Goal: Information Seeking & Learning: Learn about a topic

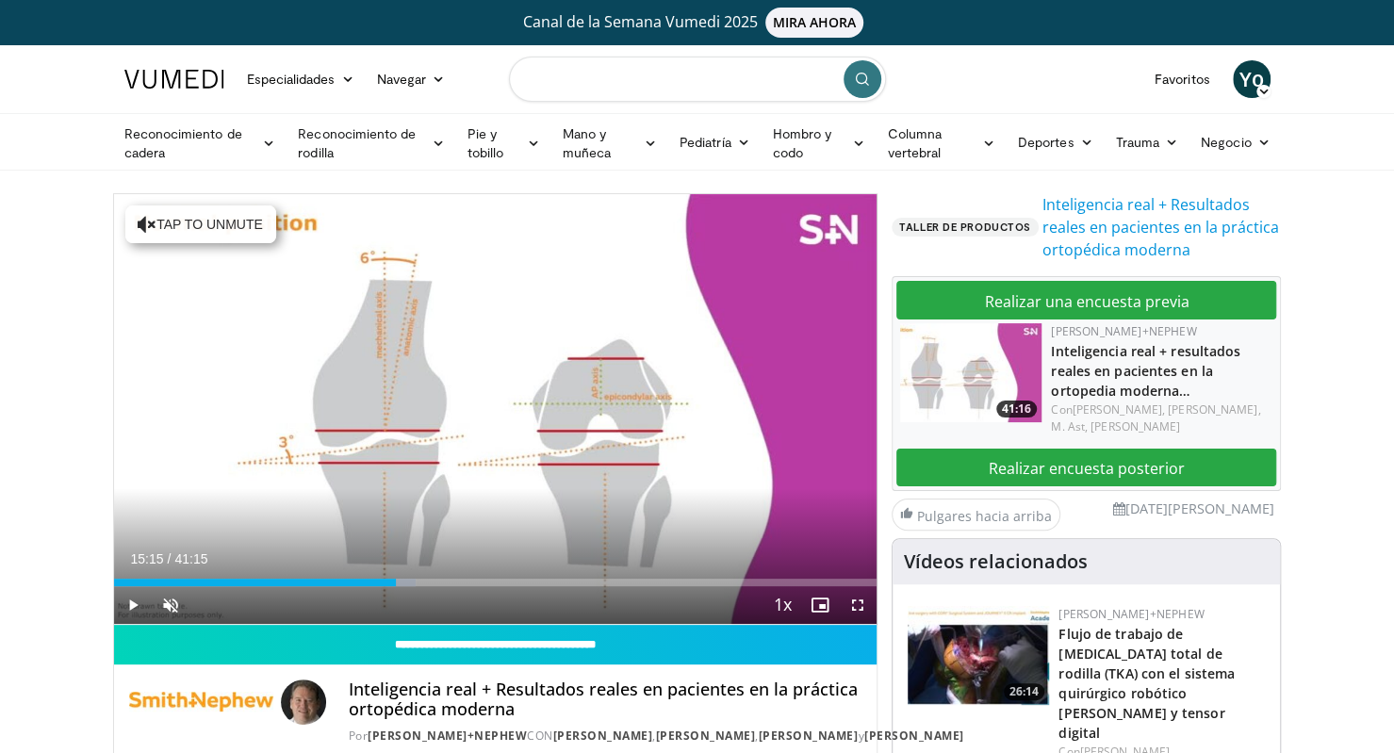
click at [571, 90] on input "Buscar temas, intervenciones" at bounding box center [697, 79] width 377 height 45
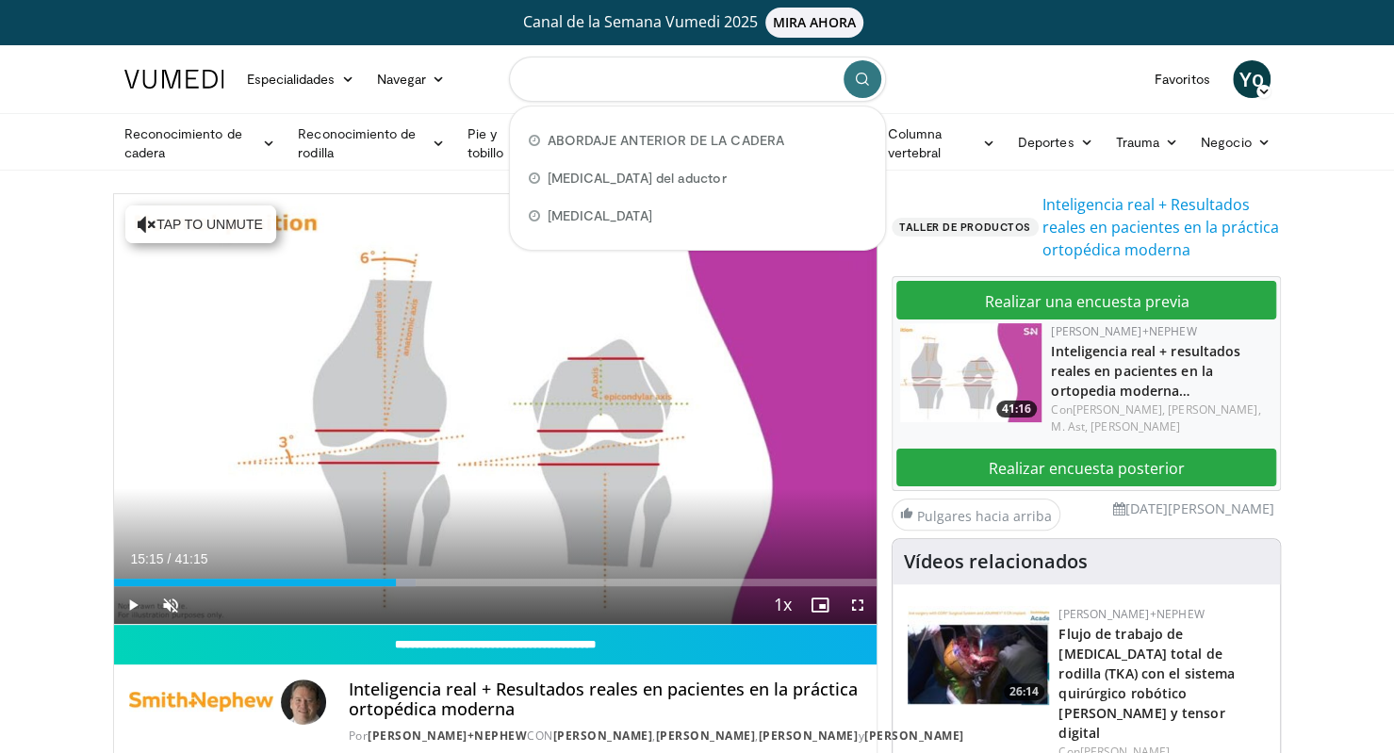
type input "*"
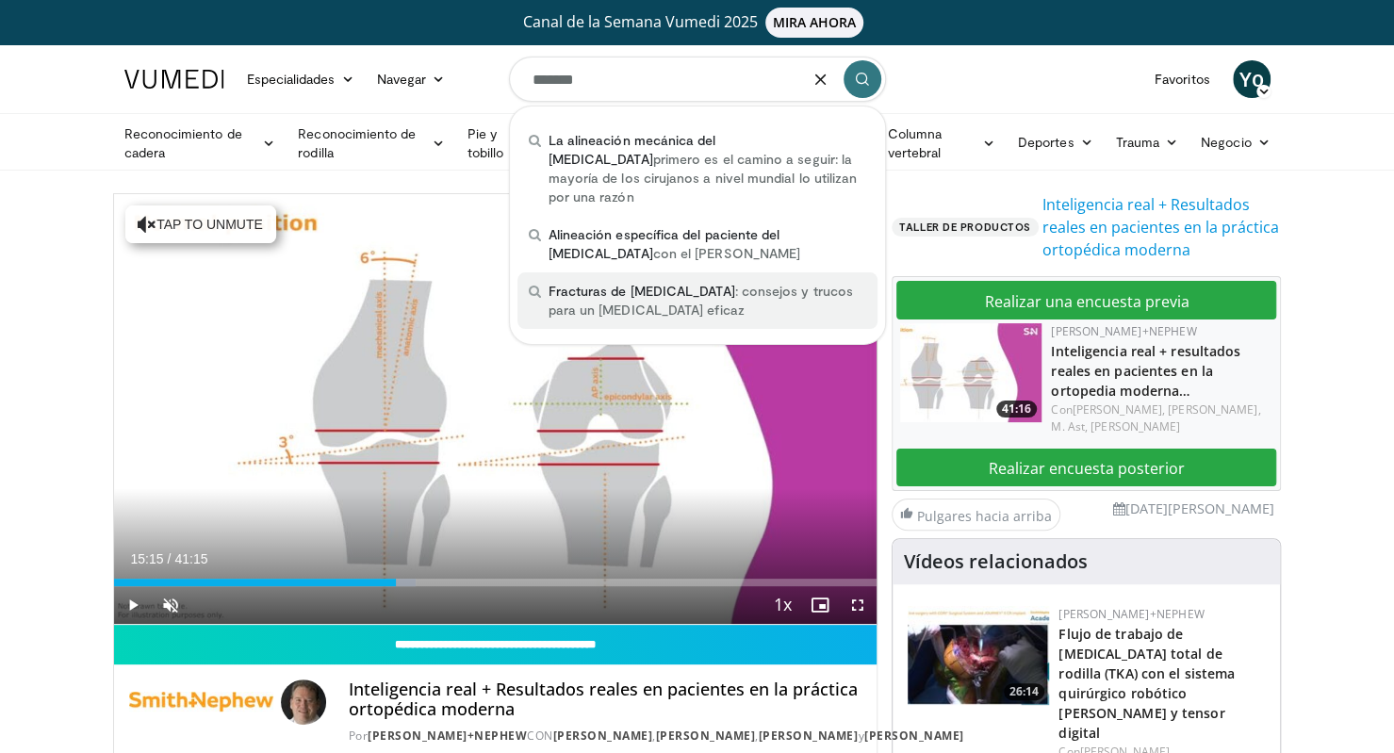
click at [633, 286] on font ": consejos y trucos para un clavado eficaz" at bounding box center [701, 300] width 304 height 35
type input "**********"
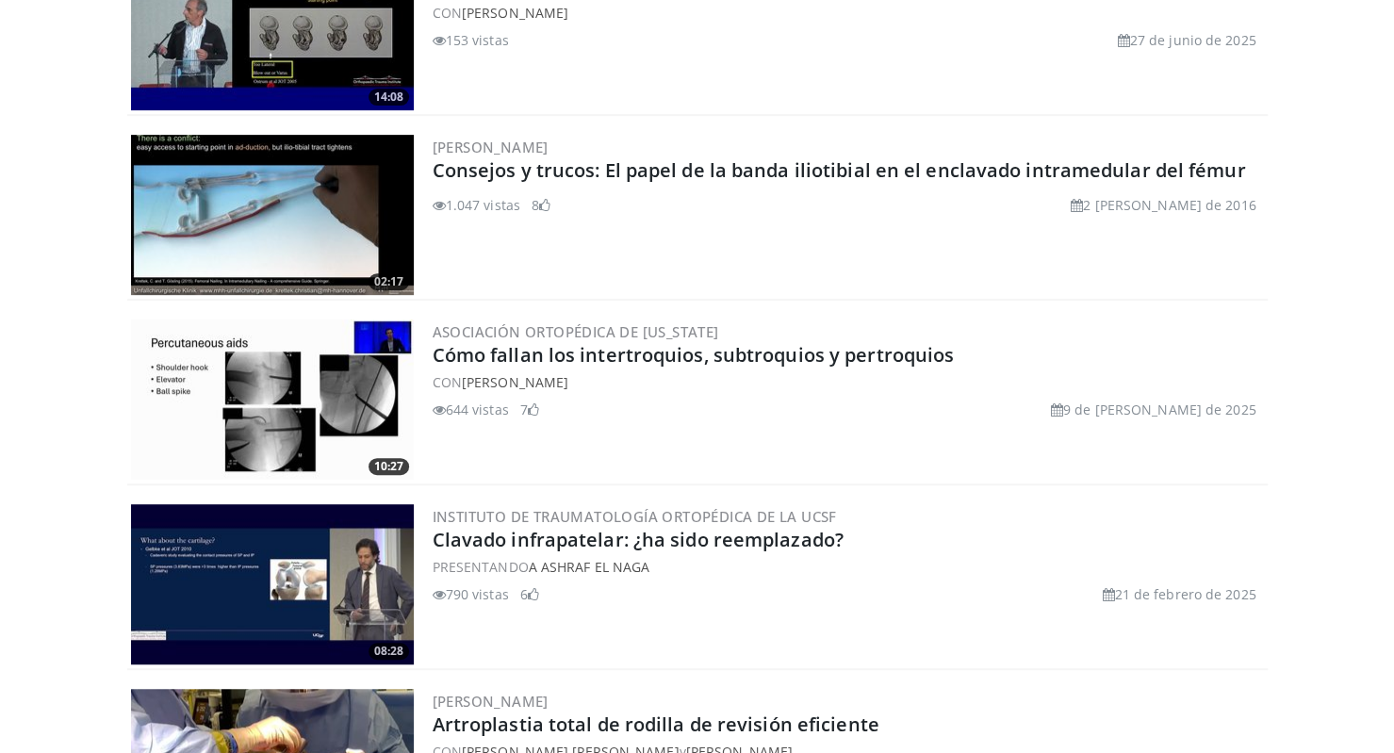
scroll to position [4739, 0]
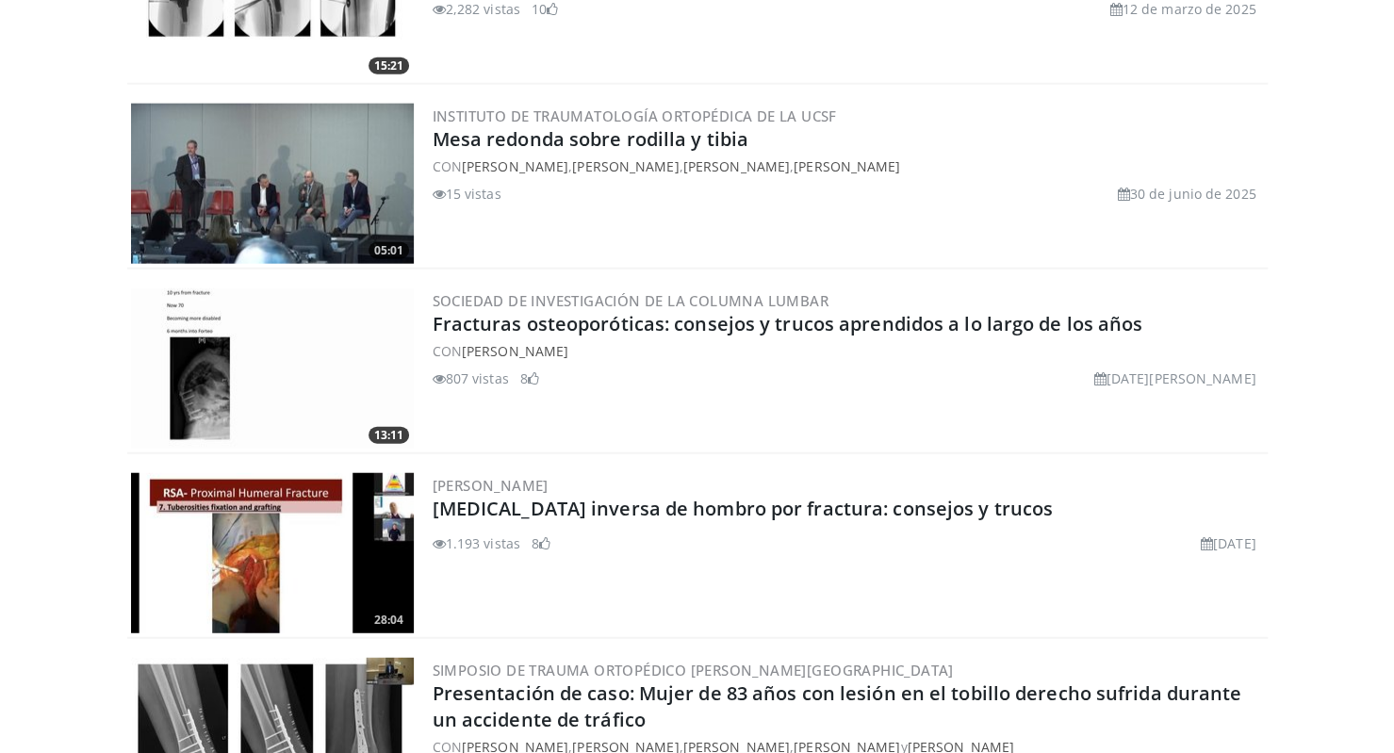
scroll to position [2609, 0]
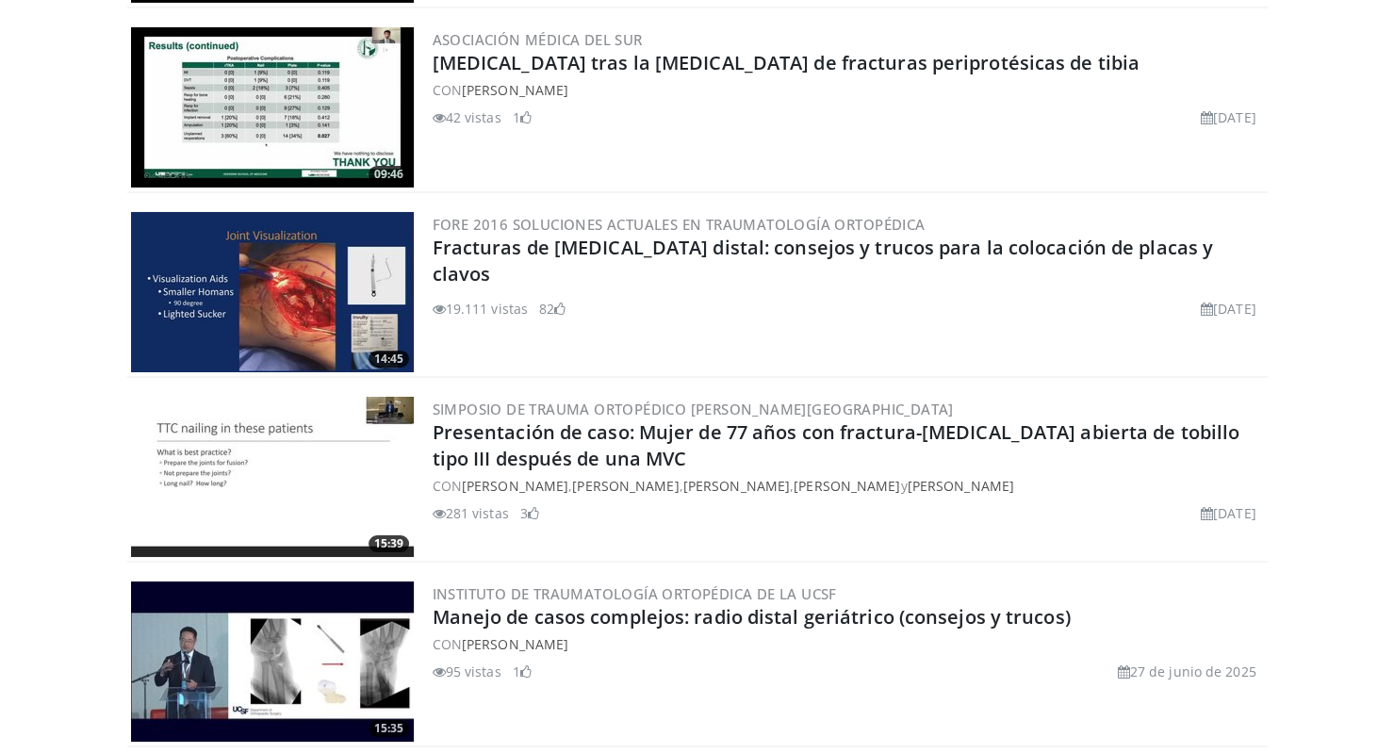
scroll to position [3870, 0]
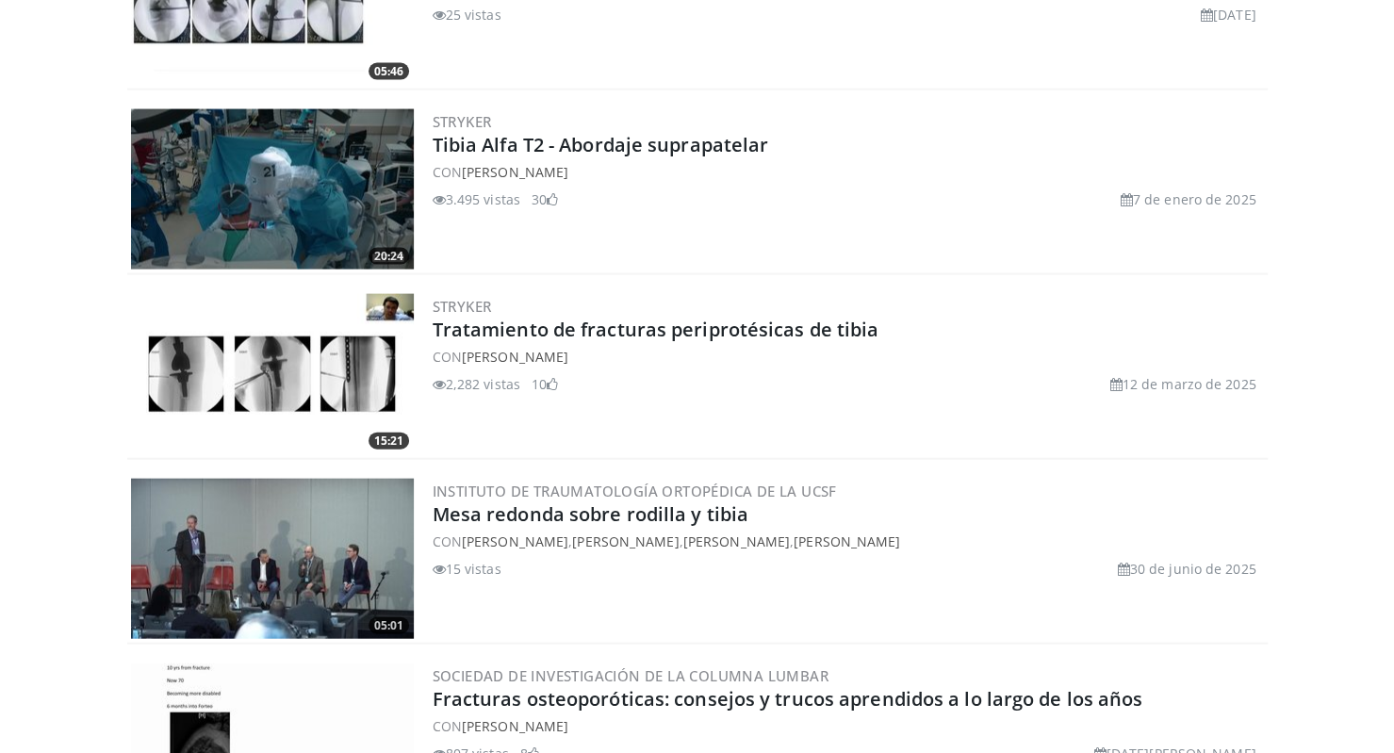
scroll to position [2207, 0]
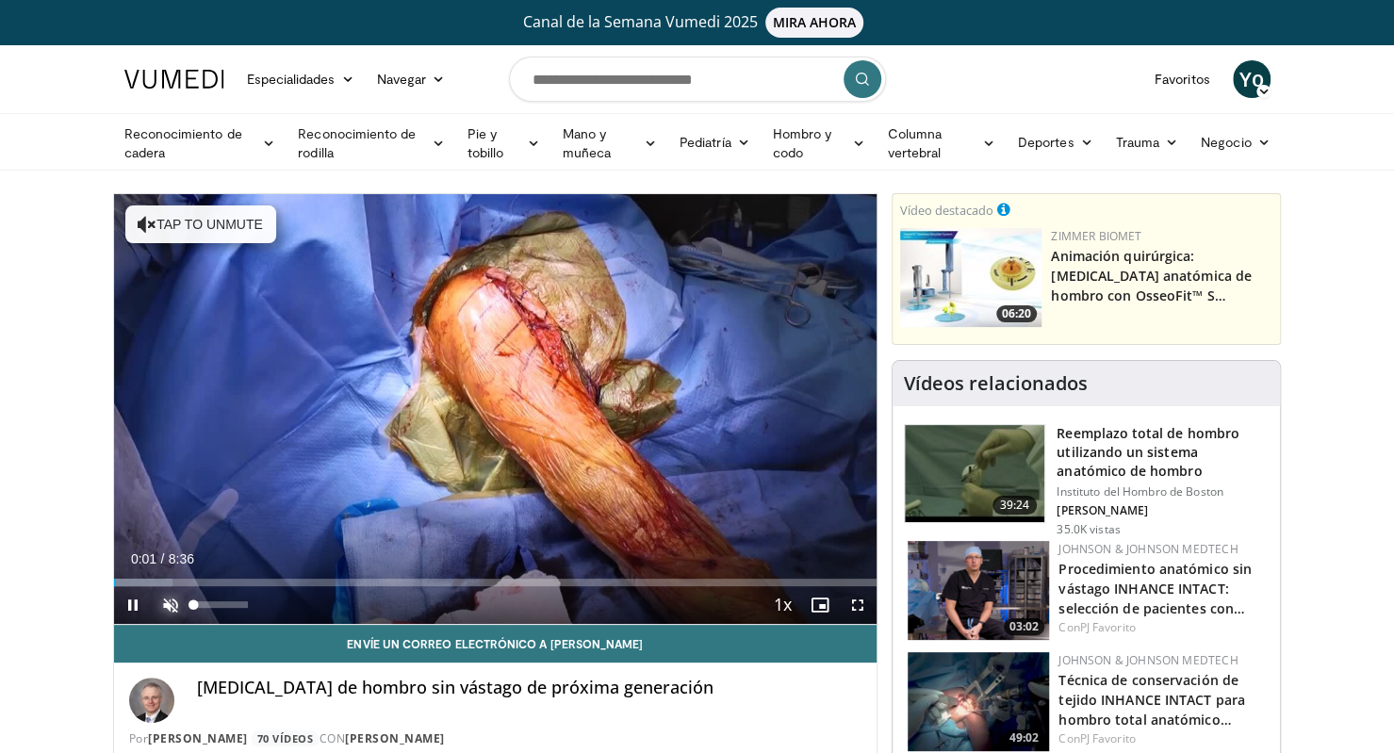
click at [168, 601] on span "Video Player" at bounding box center [171, 605] width 38 height 38
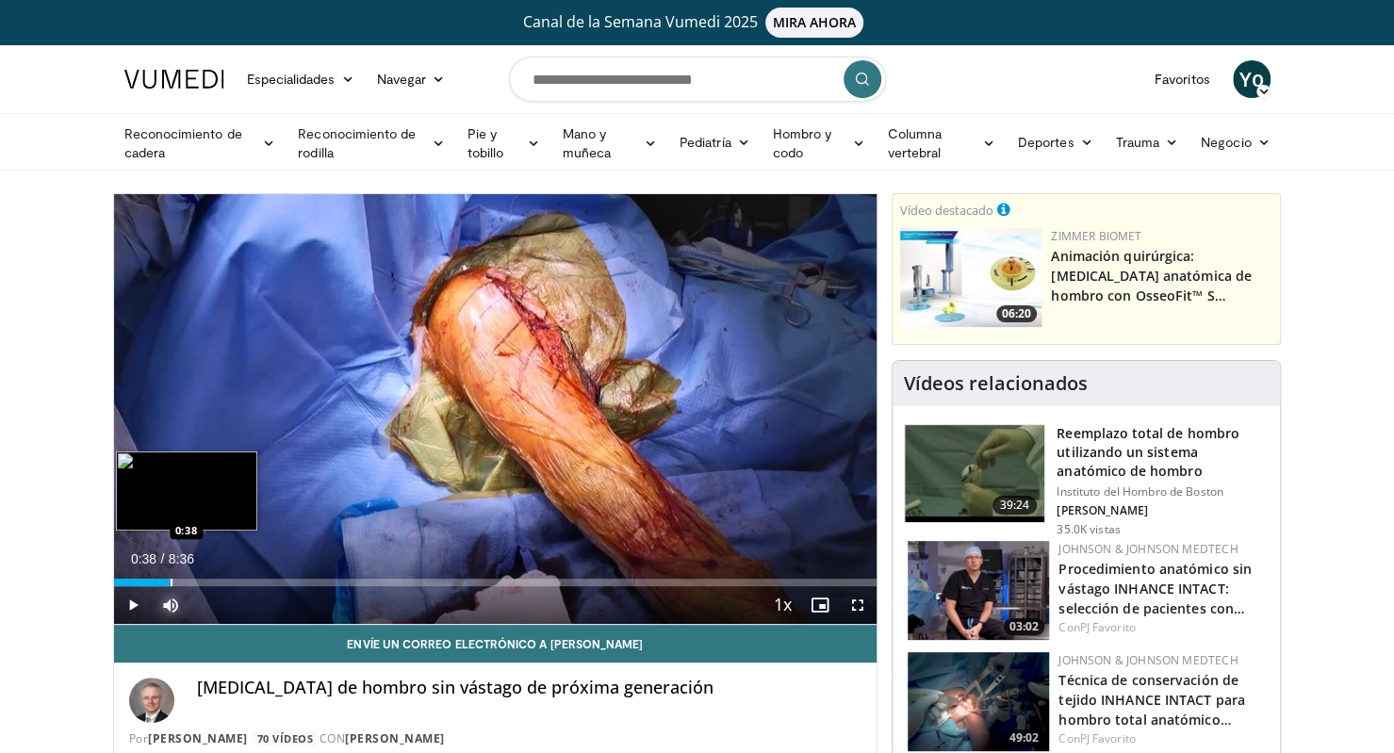
click at [170, 574] on div "Loaded : 7.71% 0:38 0:38" at bounding box center [495, 577] width 763 height 18
click at [141, 575] on div "Loaded : 9.64% 0:19 0:19" at bounding box center [495, 577] width 763 height 18
click at [205, 579] on div "Progress Bar" at bounding box center [206, 583] width 2 height 8
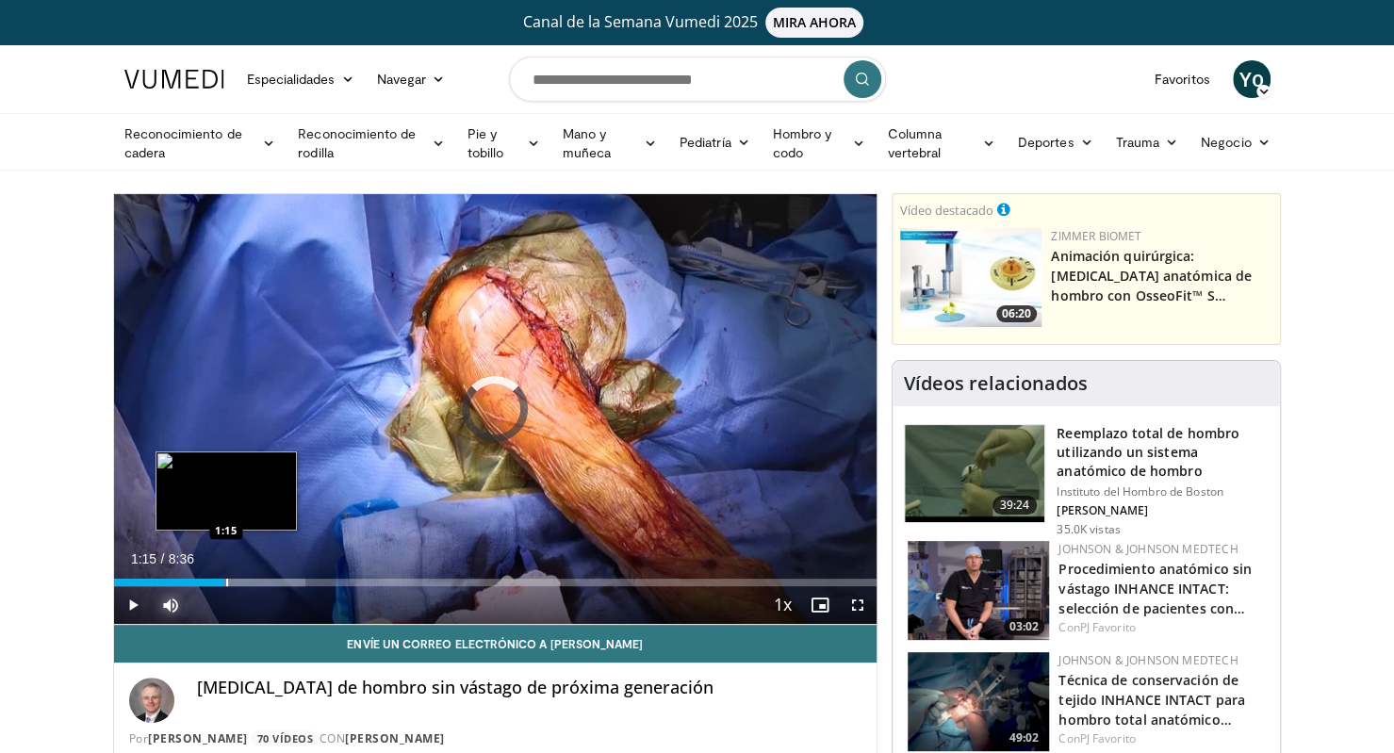
click at [224, 579] on div "Loaded : 25.10% 1:15 1:15" at bounding box center [495, 583] width 763 height 8
click at [247, 579] on div "Progress Bar" at bounding box center [248, 583] width 2 height 8
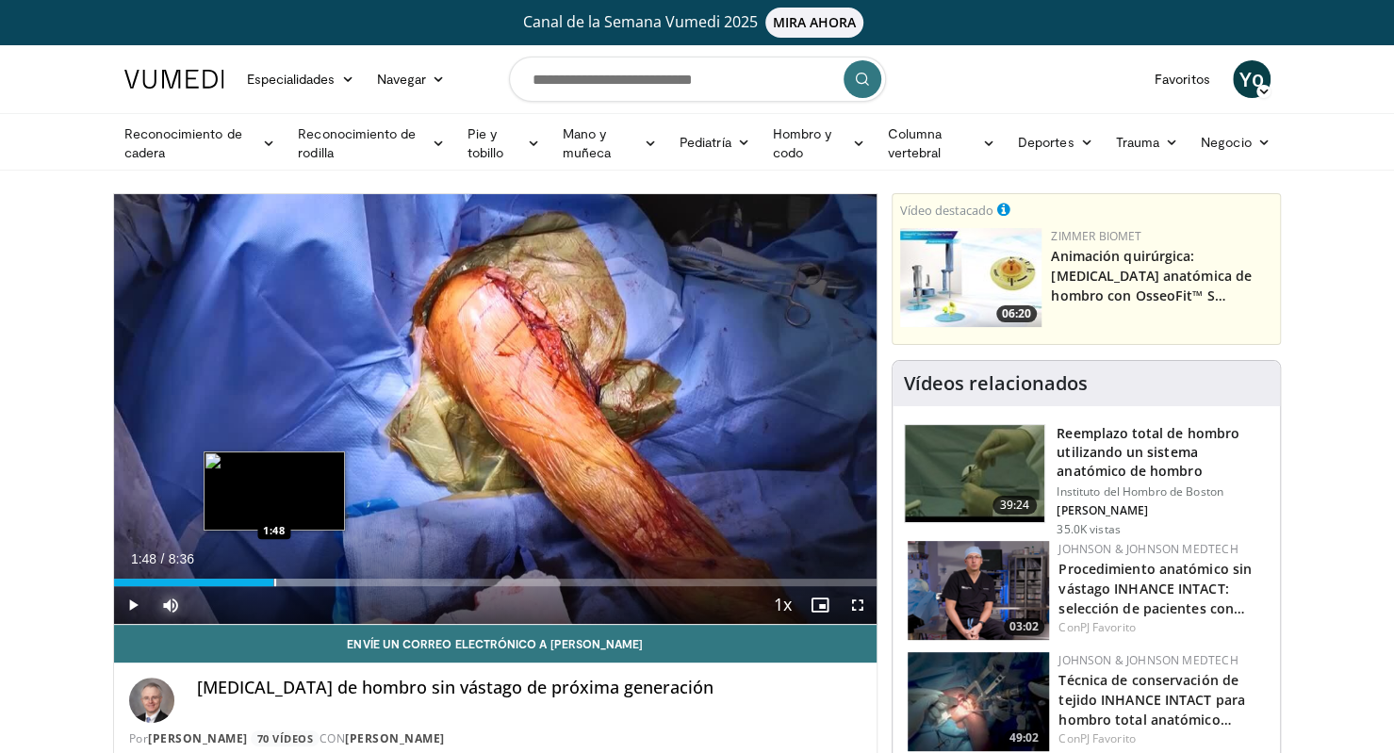
click at [274, 580] on div "Progress Bar" at bounding box center [275, 583] width 2 height 8
click at [294, 573] on div "Loaded : 32.88% 2:02 2:02" at bounding box center [495, 577] width 763 height 18
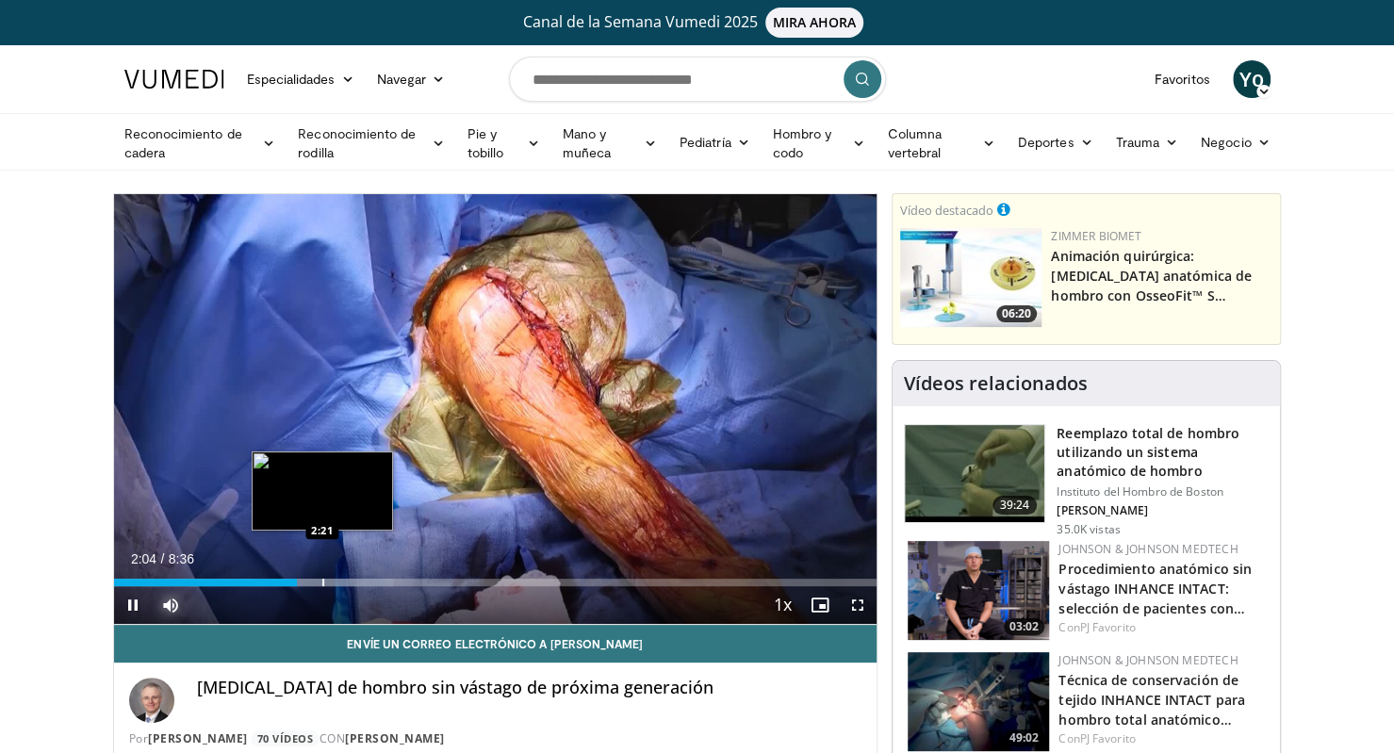
click at [320, 575] on div "Loaded : 36.68% 2:04 2:21" at bounding box center [495, 577] width 763 height 18
click at [355, 579] on div "Progress Bar" at bounding box center [356, 583] width 2 height 8
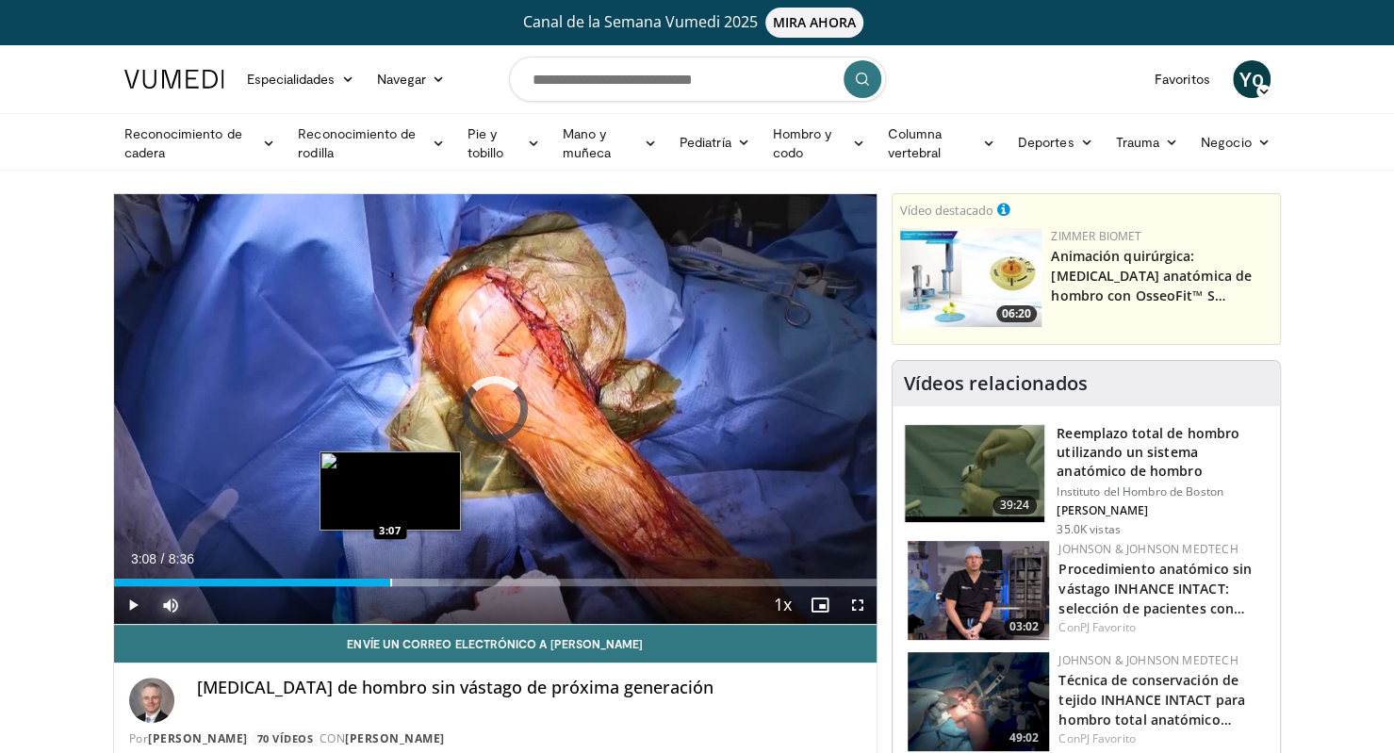
click at [392, 583] on div "Loaded : 42.56% 3:08 3:07" at bounding box center [495, 583] width 763 height 8
click at [374, 582] on div "Progress Bar" at bounding box center [375, 583] width 2 height 8
click at [397, 577] on video-js "**********" at bounding box center [495, 409] width 763 height 431
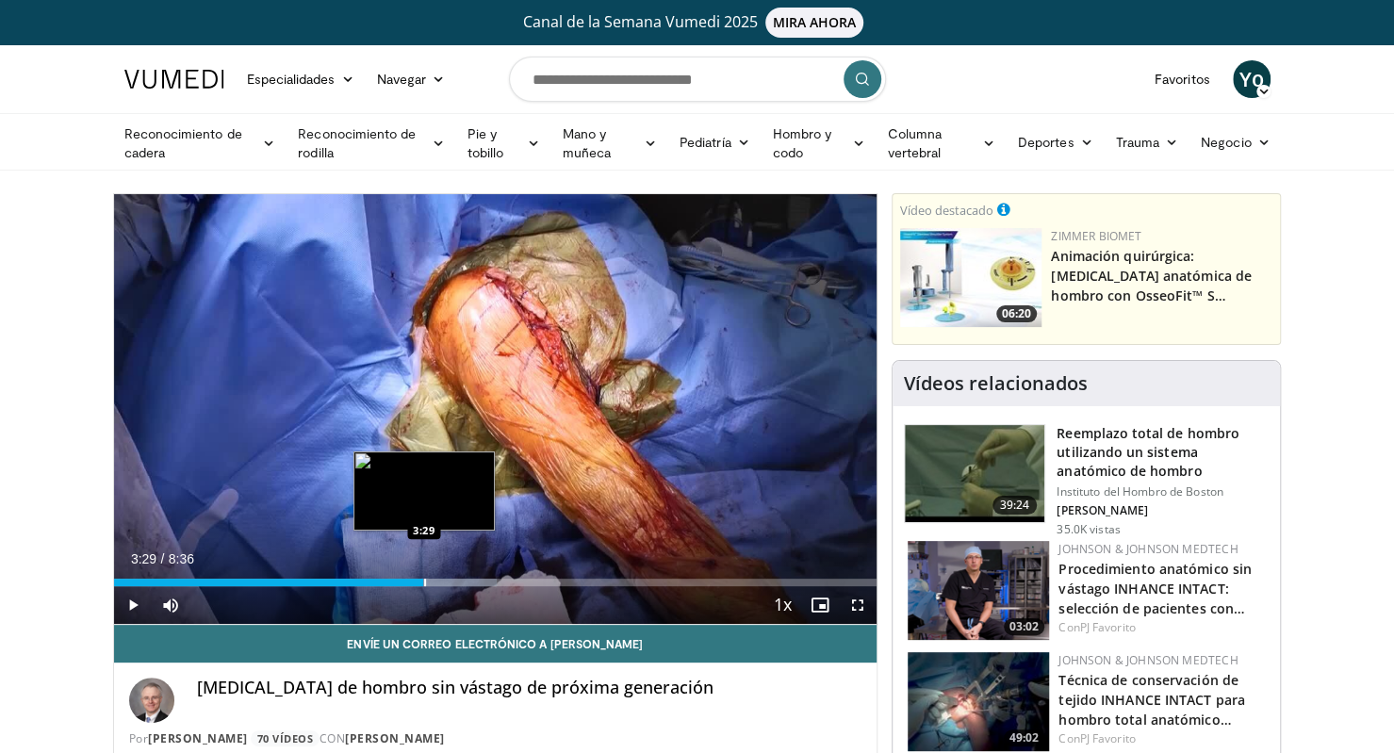
click at [424, 579] on div "Progress Bar" at bounding box center [425, 583] width 2 height 8
click at [443, 575] on div "Loaded : 52.23% 3:44 3:42" at bounding box center [495, 577] width 763 height 18
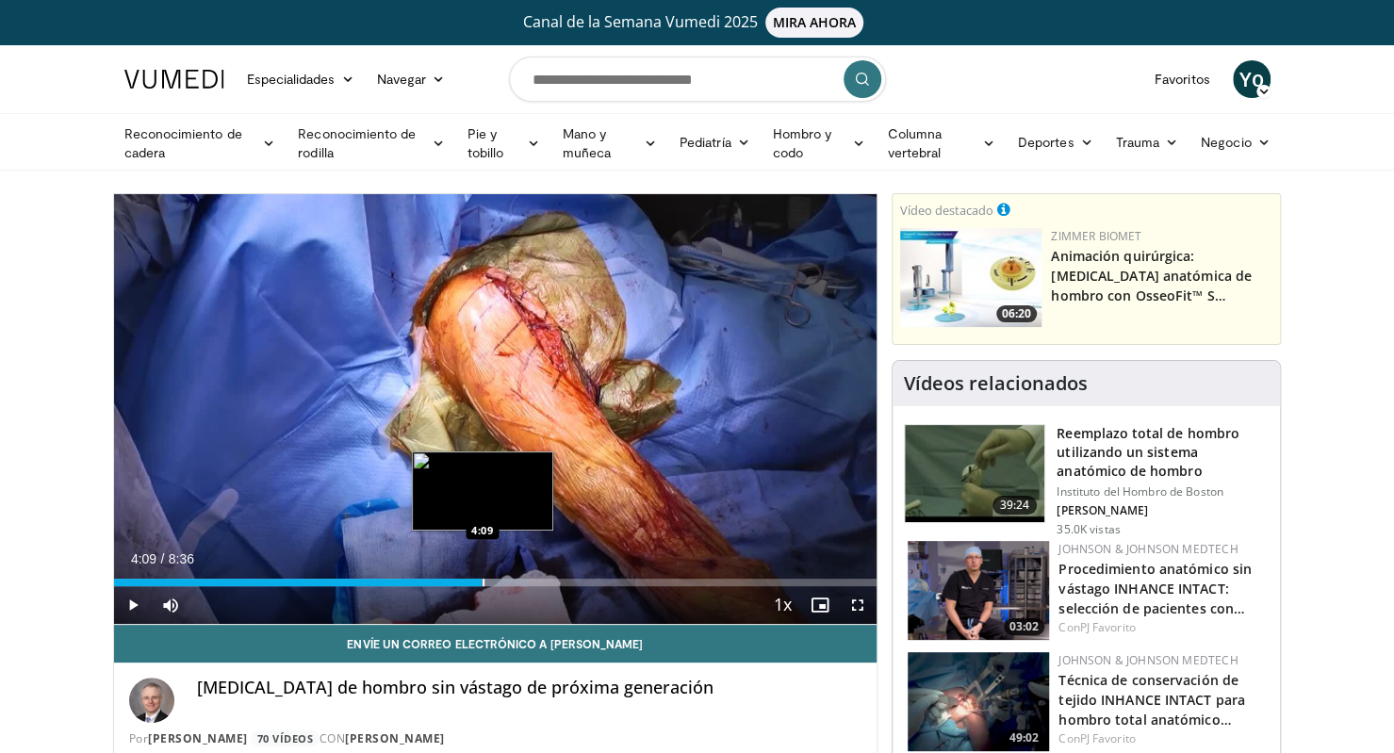
click at [483, 579] on div "Progress Bar" at bounding box center [484, 583] width 2 height 8
click at [506, 579] on div "Progress Bar" at bounding box center [507, 583] width 2 height 8
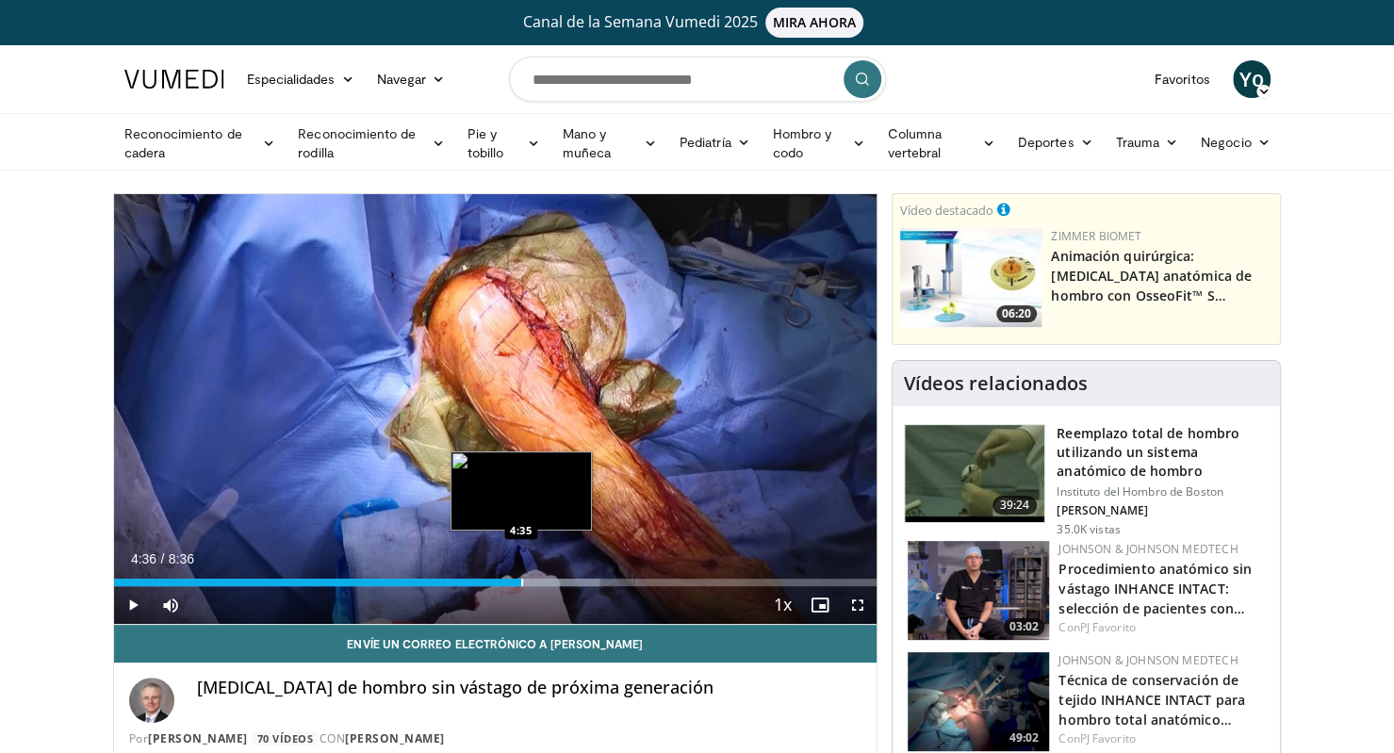
click at [521, 583] on div "Progress Bar" at bounding box center [522, 583] width 2 height 8
click at [547, 574] on div "Loaded : 67.59% 4:54 4:54" at bounding box center [495, 577] width 763 height 18
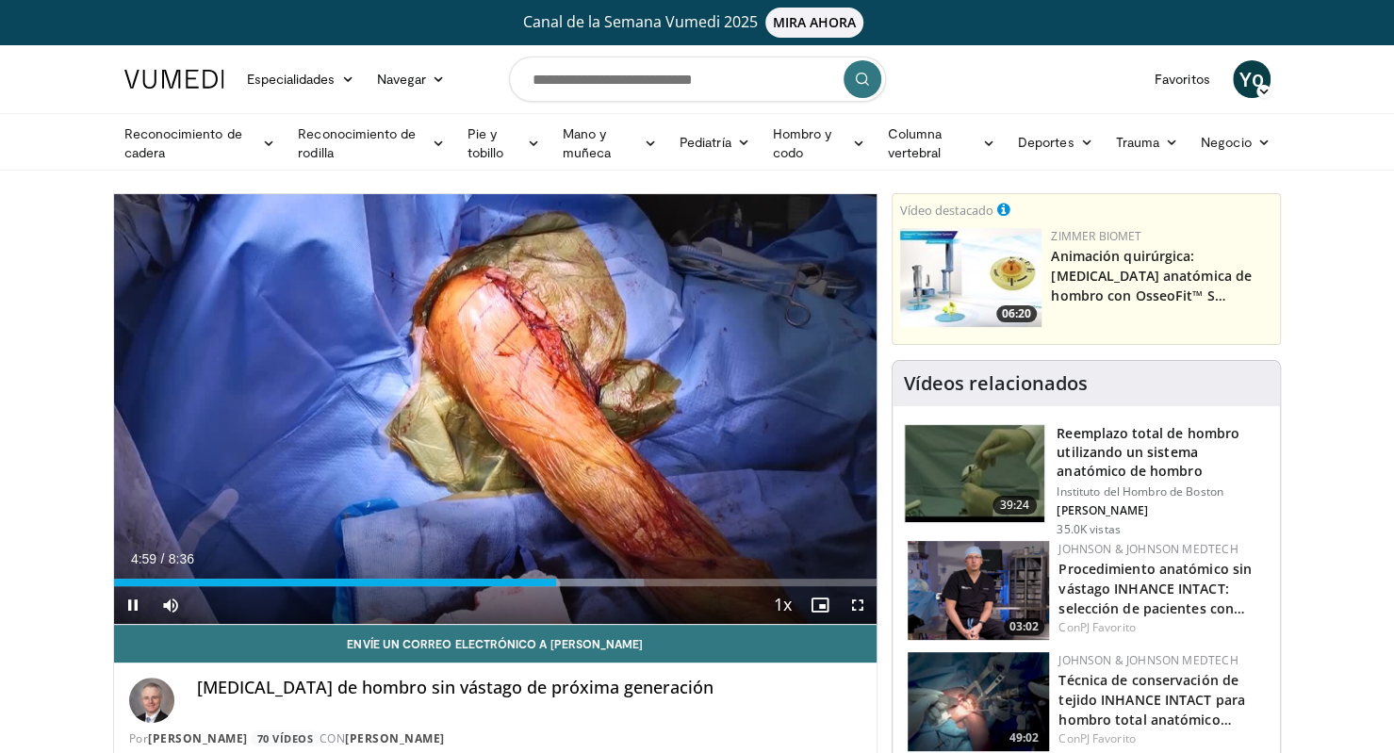
click at [573, 587] on div "Current Time 4:59 / Duration 8:36 Pause Skip Backward Skip Forward Mute Loaded …" at bounding box center [495, 605] width 763 height 38
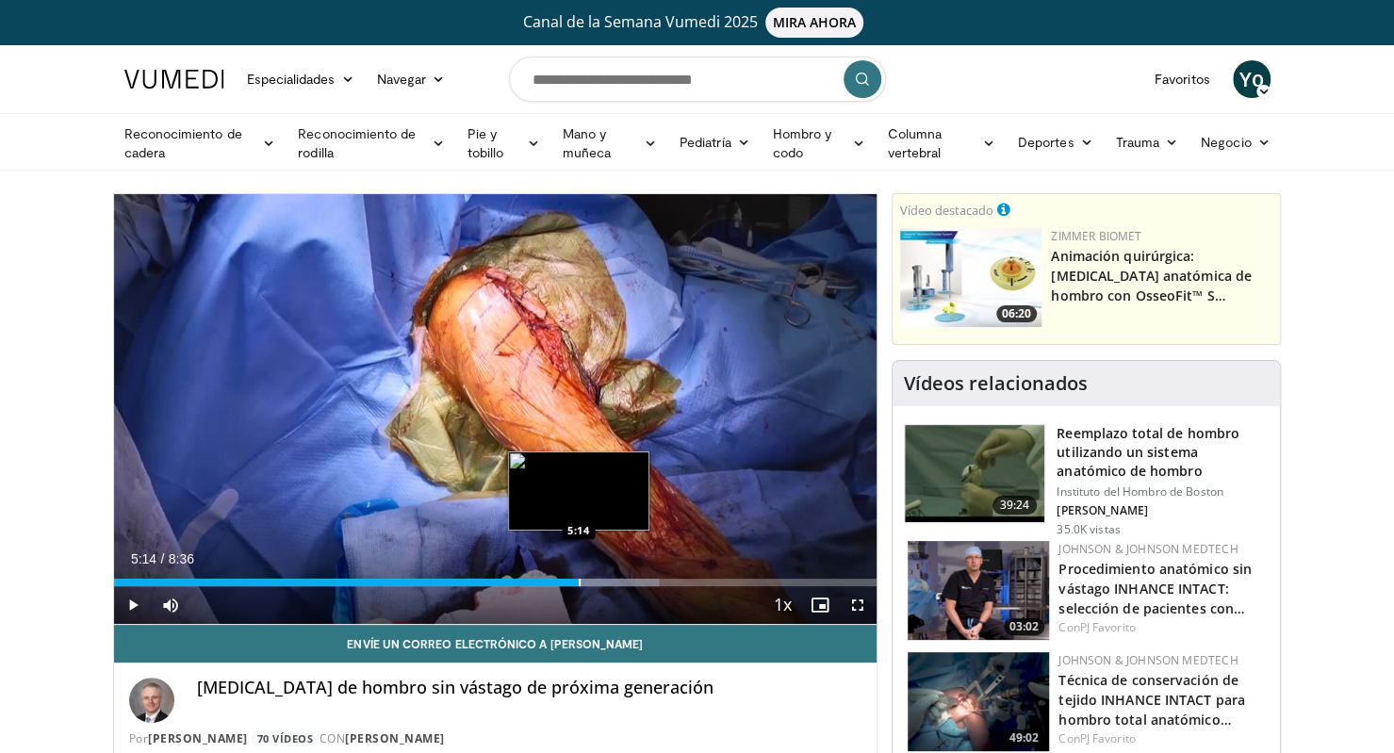
click at [578, 575] on div "Loaded : 71.45% 5:14 5:14" at bounding box center [495, 577] width 763 height 18
click at [602, 580] on div "Progress Bar" at bounding box center [603, 583] width 2 height 8
click at [613, 576] on div "Loaded : 75.44% 5:38 5:38" at bounding box center [495, 577] width 763 height 18
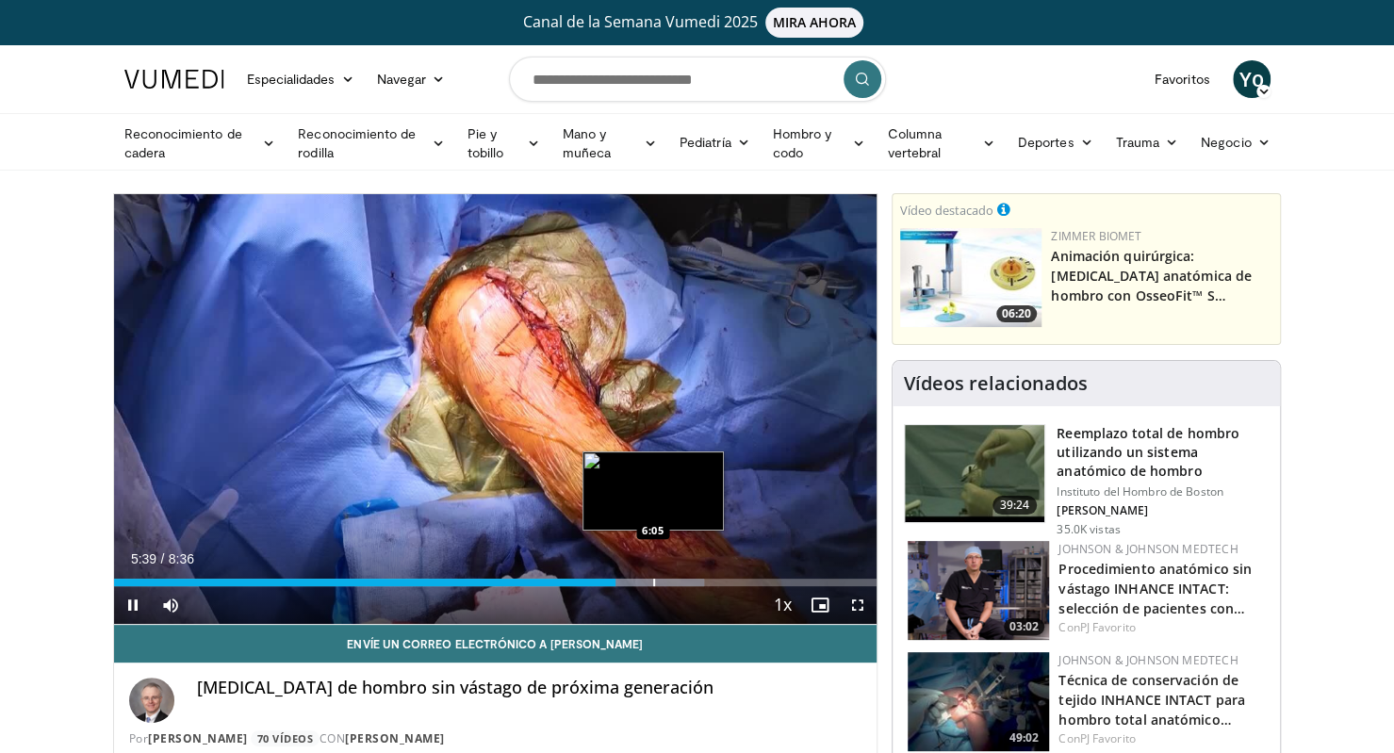
click at [652, 576] on div "Loaded : 77.37% 5:39 6:05" at bounding box center [495, 577] width 763 height 18
click at [681, 576] on div "Loaded : 81.24% 6:24 6:24" at bounding box center [495, 577] width 763 height 18
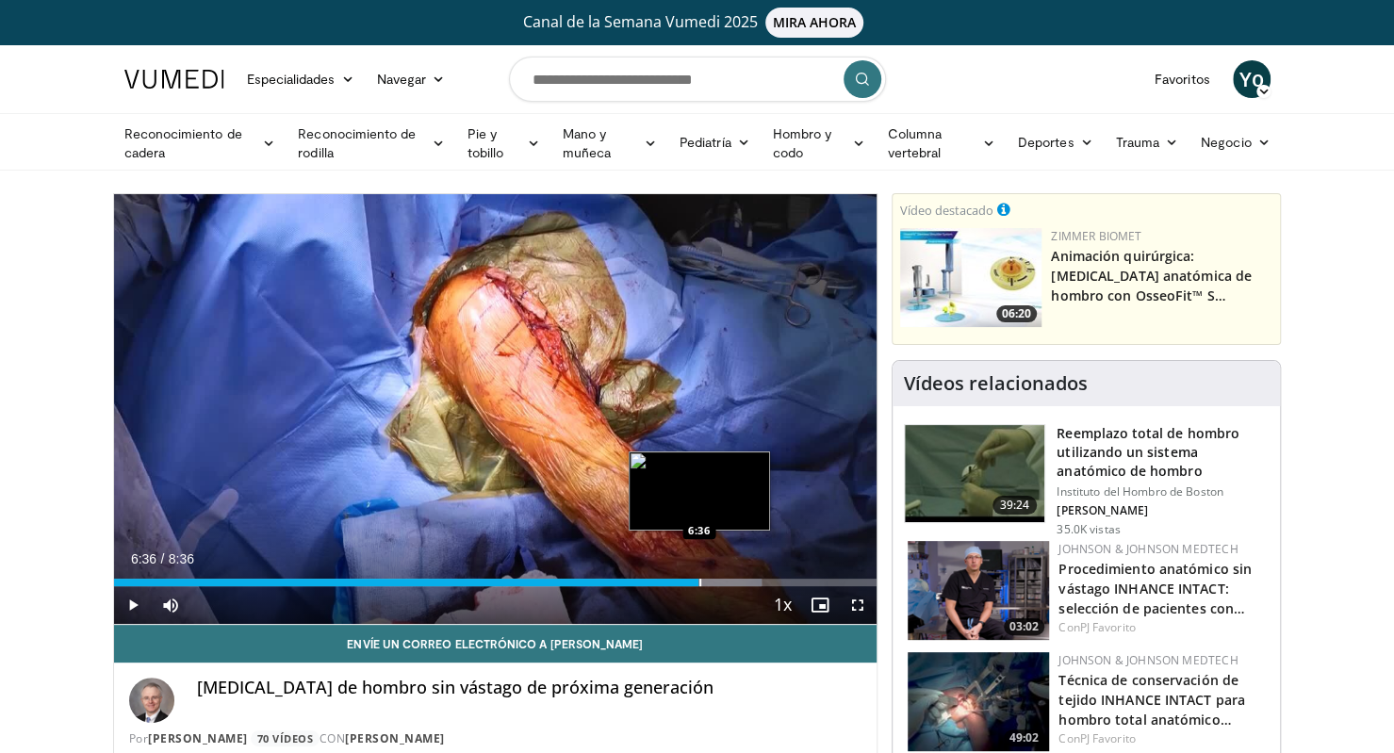
click at [698, 576] on div "Loaded : 84.97% 6:36 6:36" at bounding box center [495, 577] width 763 height 18
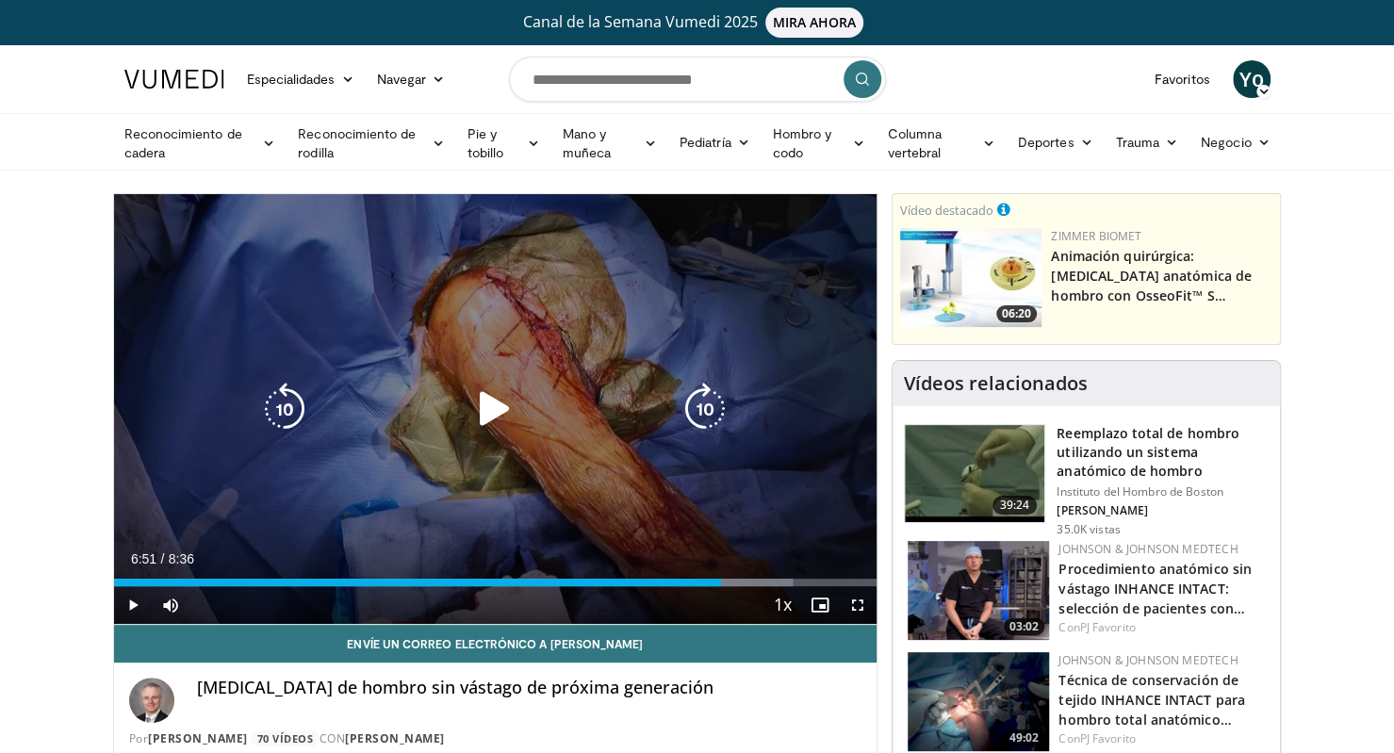
click at [720, 574] on div "Loaded : 88.98% 6:51 6:51" at bounding box center [495, 577] width 763 height 18
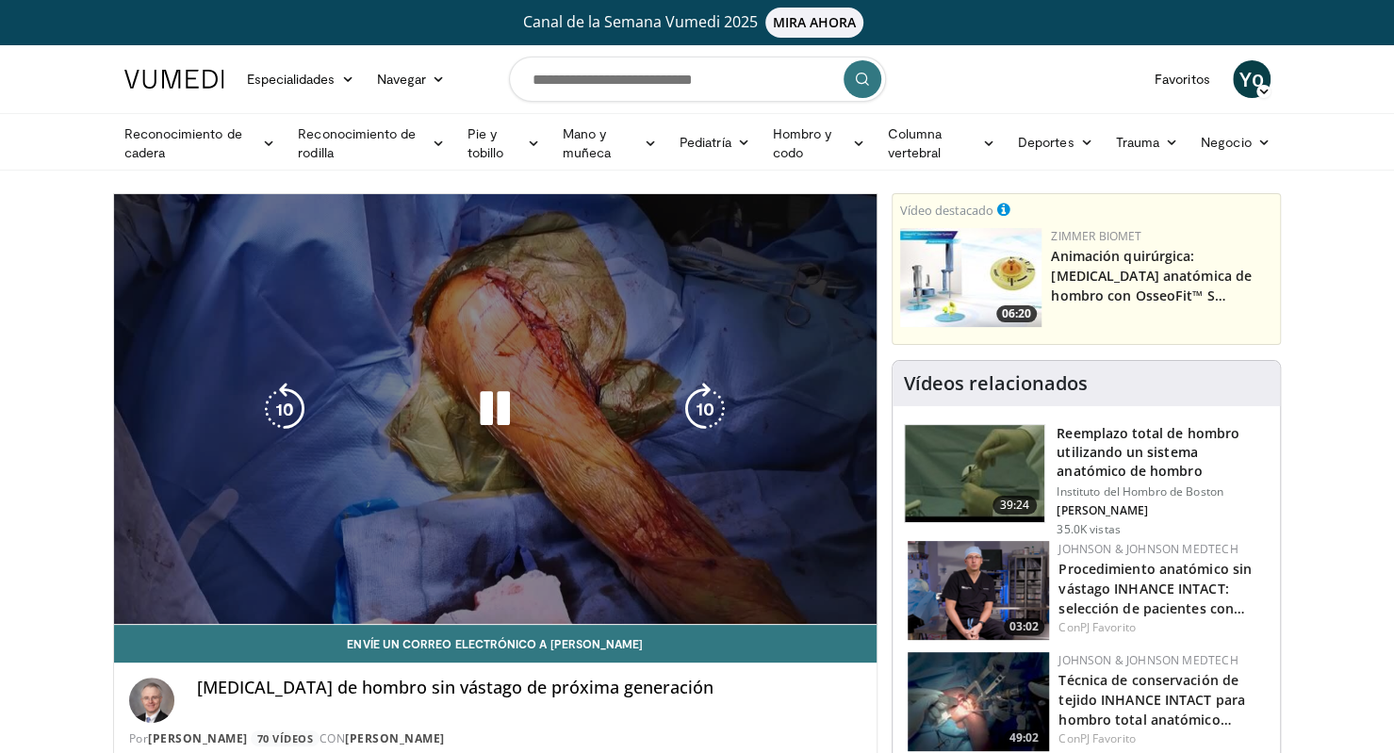
click at [720, 574] on video-js "**********" at bounding box center [495, 409] width 763 height 431
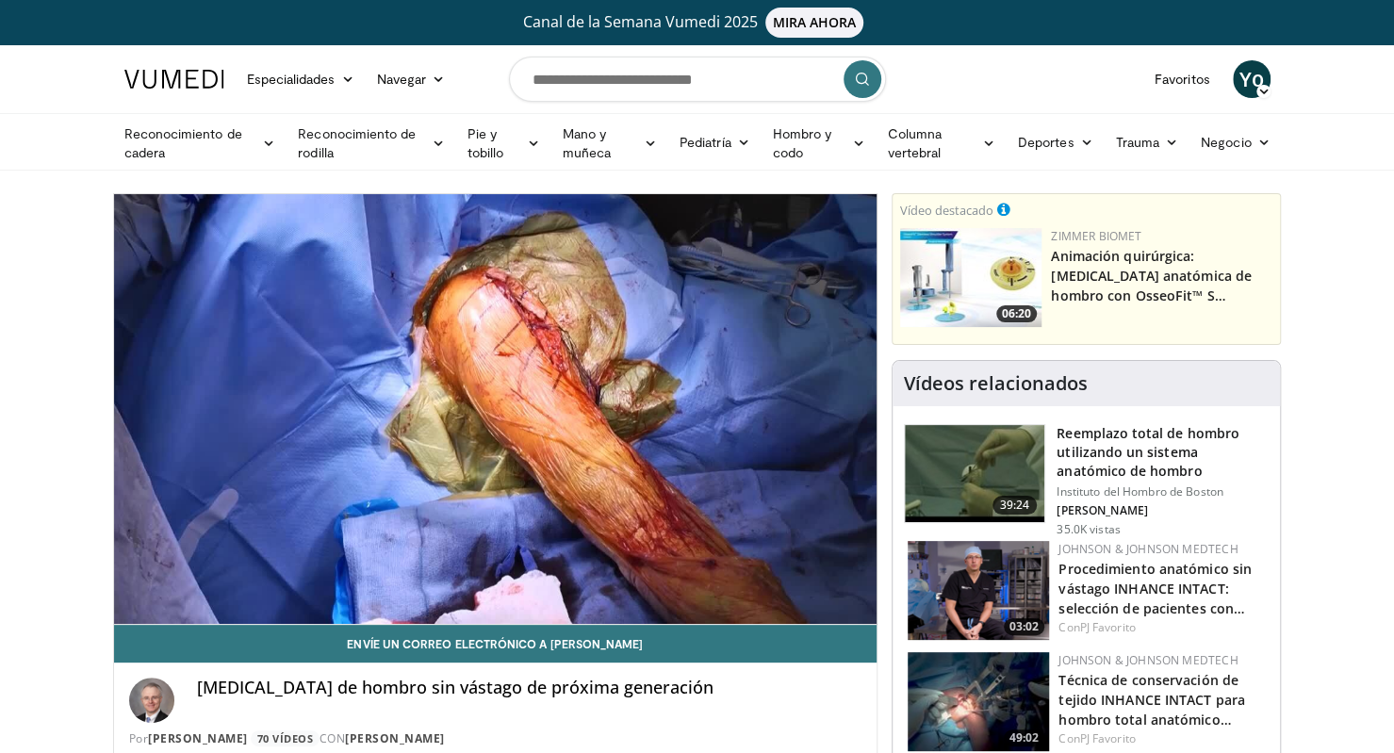
click at [967, 458] on img at bounding box center [974, 474] width 139 height 98
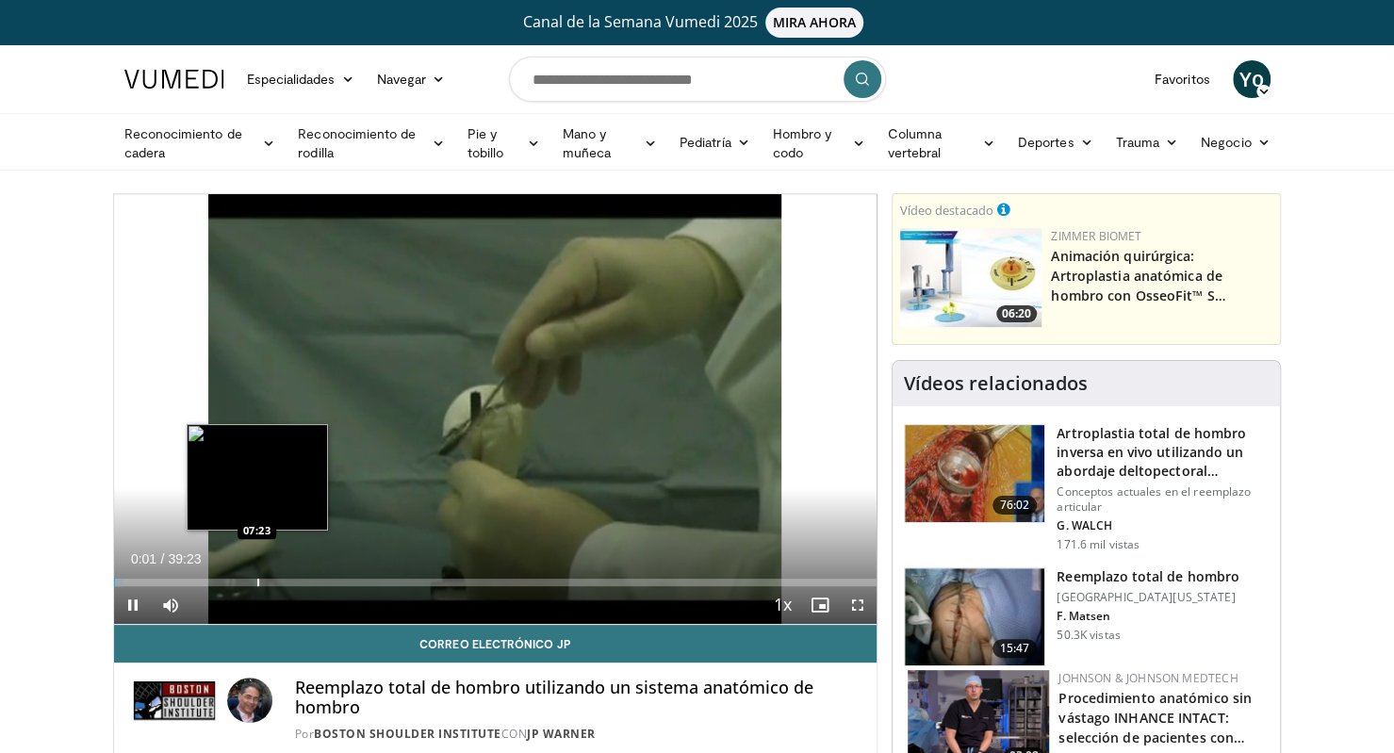
click at [257, 580] on div "Progress Bar" at bounding box center [258, 583] width 2 height 8
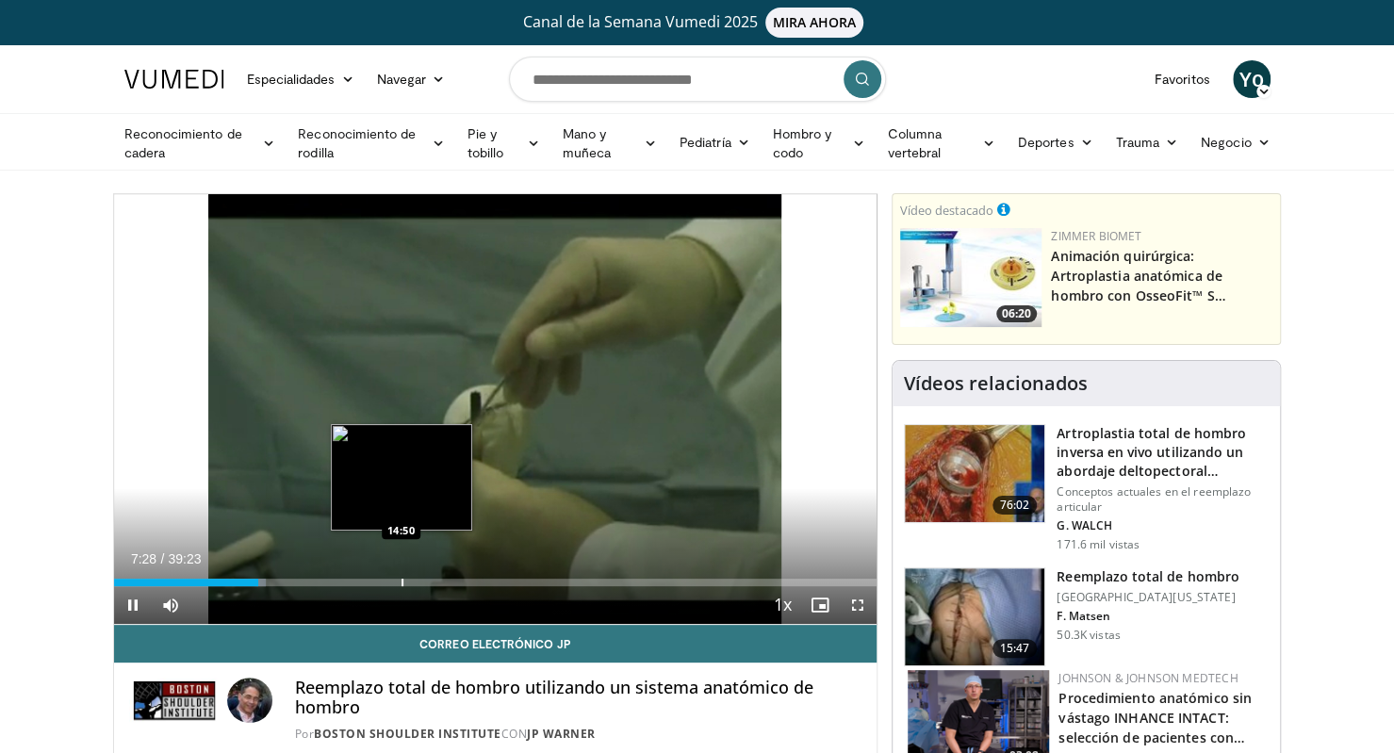
click at [402, 581] on div "Progress Bar" at bounding box center [403, 583] width 2 height 8
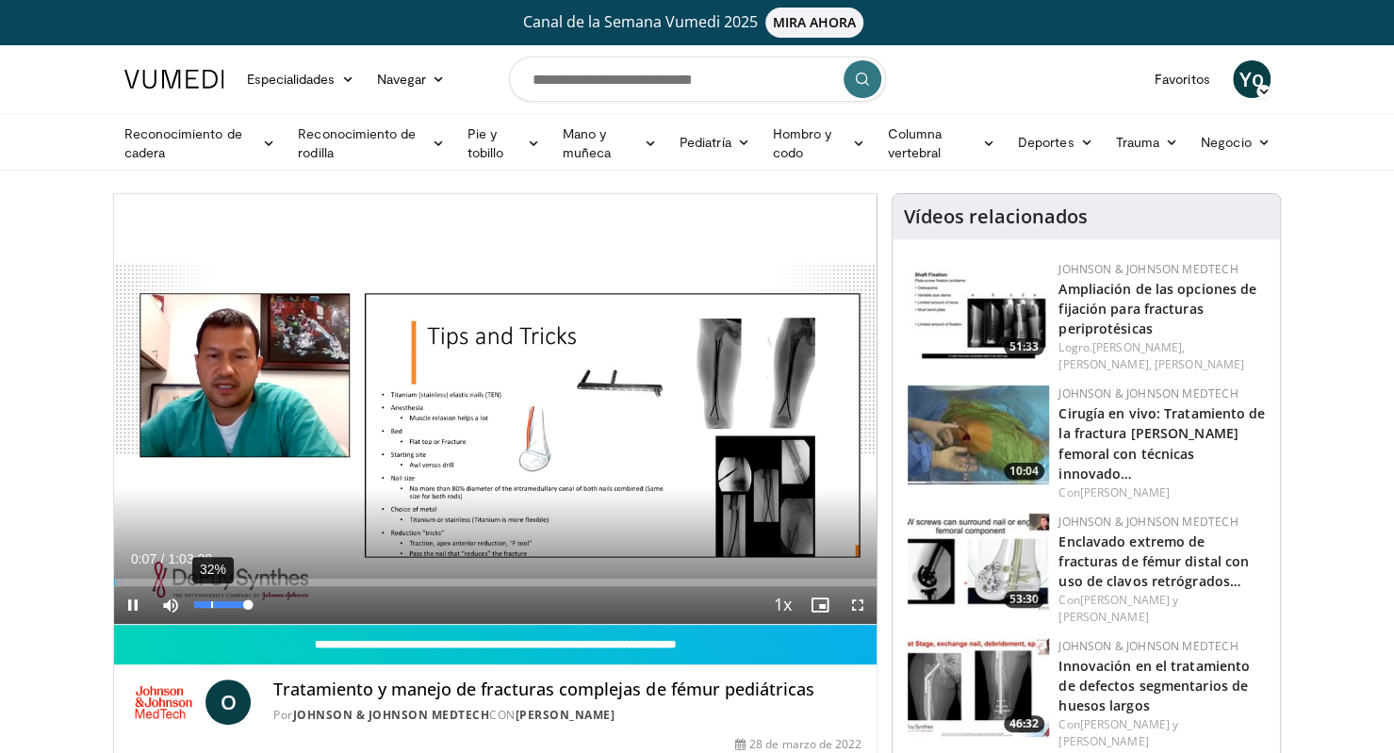
click at [210, 614] on div "32%" at bounding box center [222, 605] width 66 height 38
click at [222, 603] on div "53%" at bounding box center [221, 604] width 54 height 7
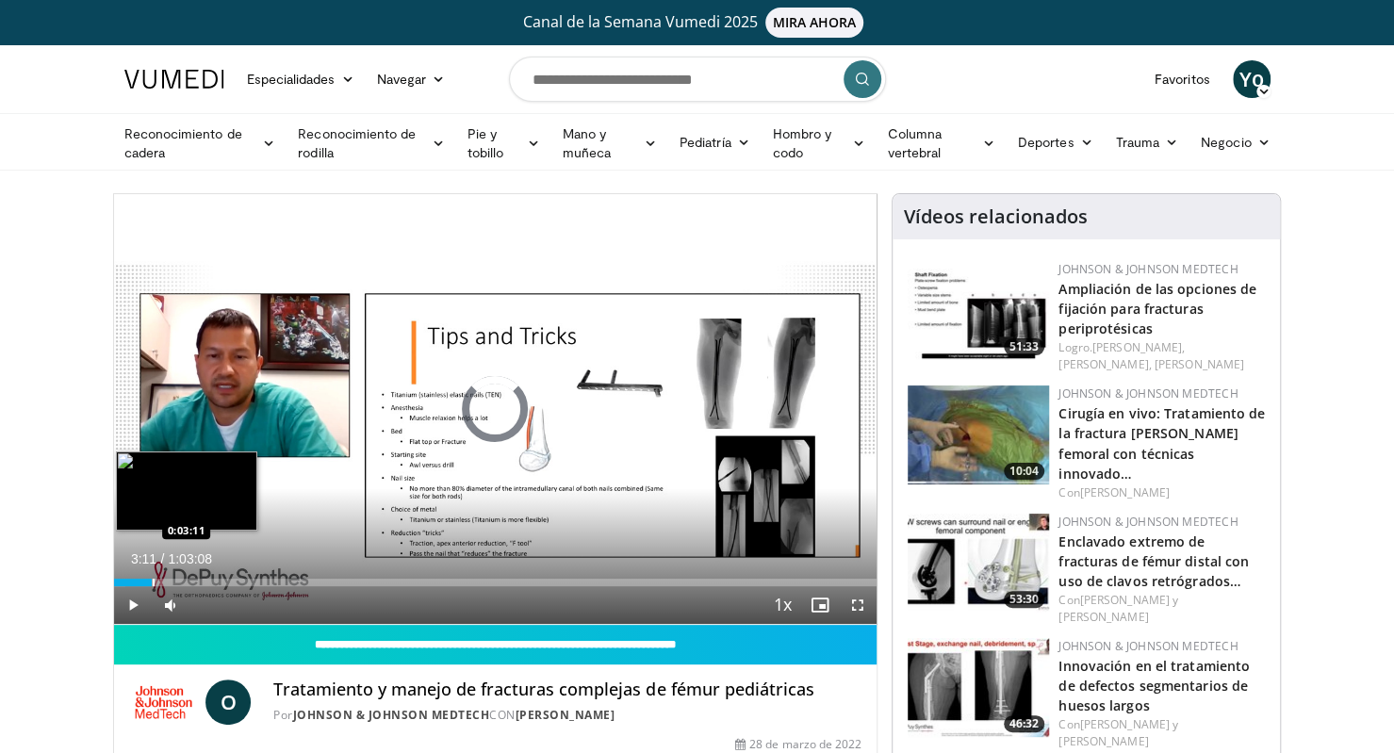
click at [152, 573] on div "Loaded : 1.57% 0:03:11 0:03:11" at bounding box center [495, 577] width 763 height 18
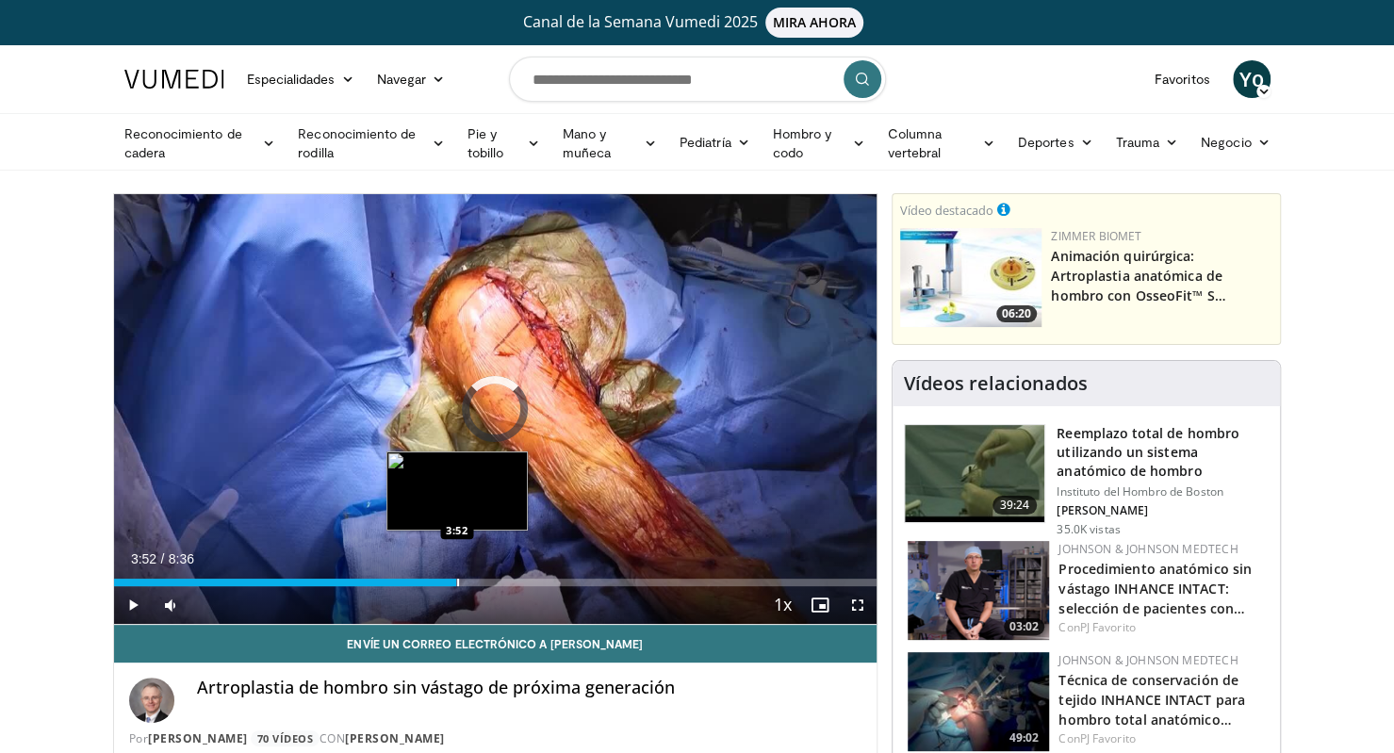
click at [456, 576] on div "Loaded : 0.00% 3:52 3:52" at bounding box center [495, 577] width 763 height 18
click at [435, 580] on div "Progress Bar" at bounding box center [436, 583] width 2 height 8
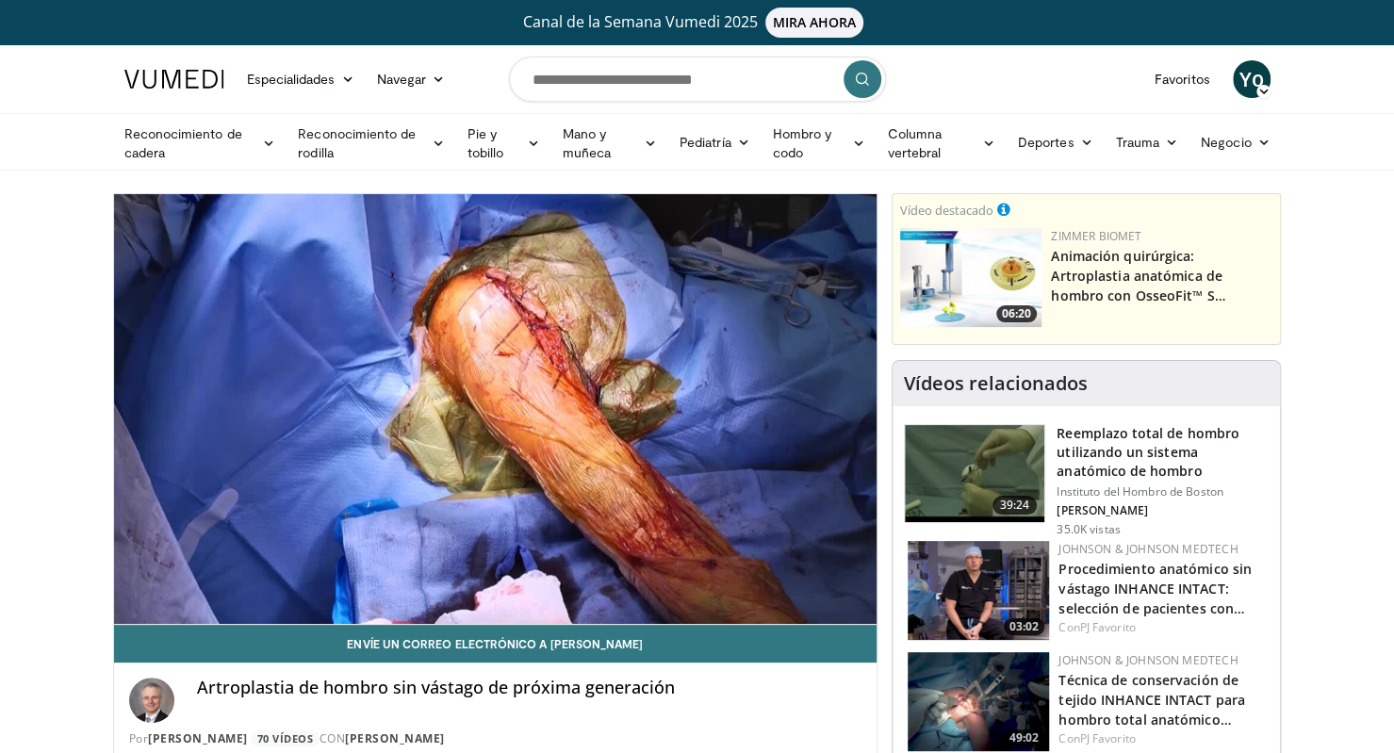
click at [187, 93] on link at bounding box center [174, 79] width 123 height 53
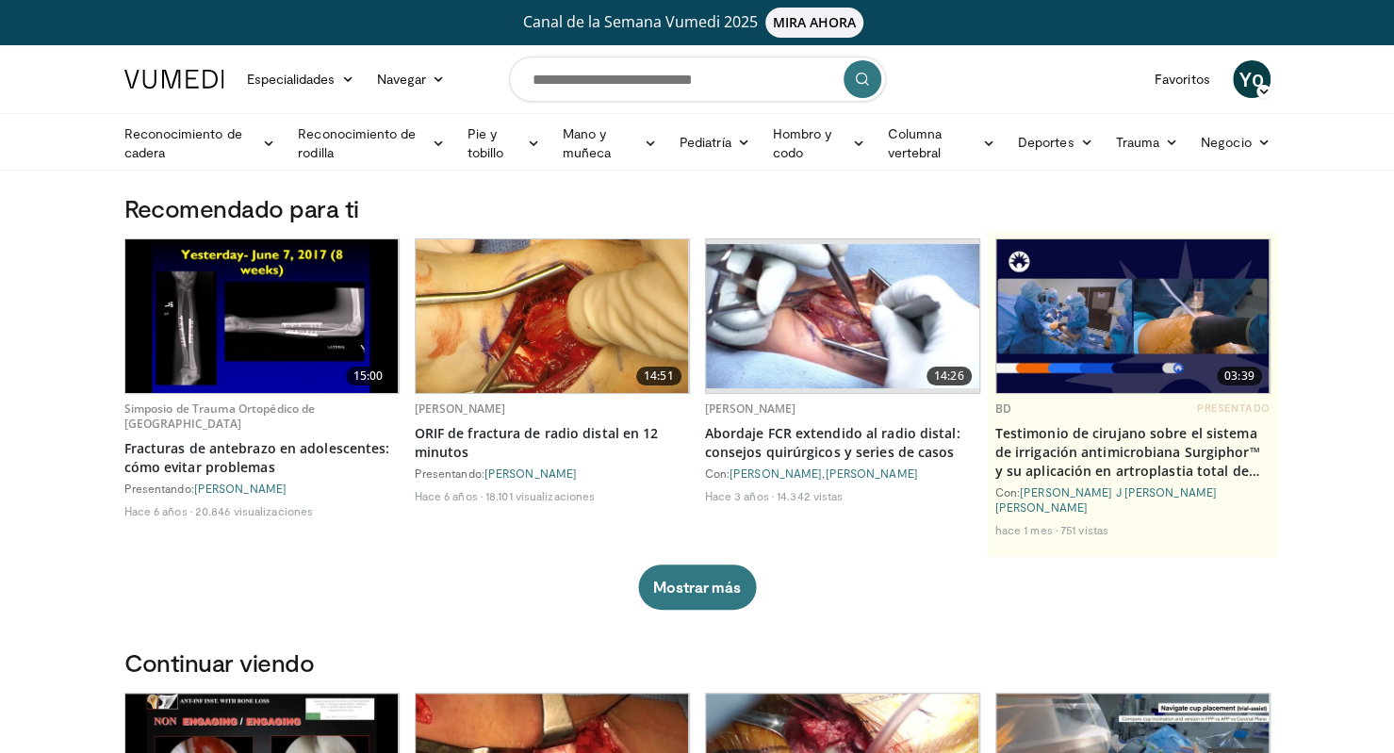
scroll to position [659, 0]
